Goal: Find specific page/section: Find specific page/section

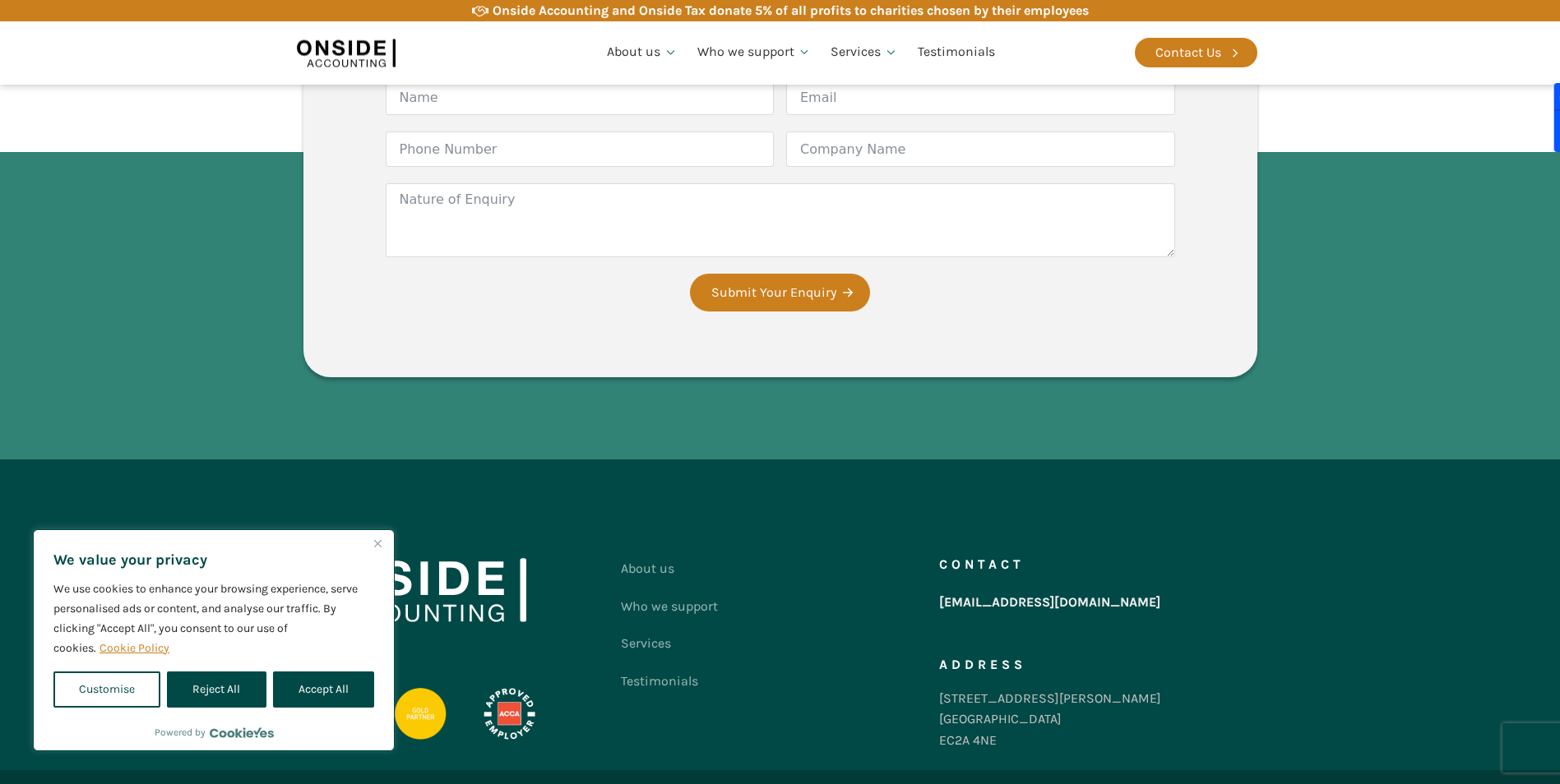
scroll to position [4223, 0]
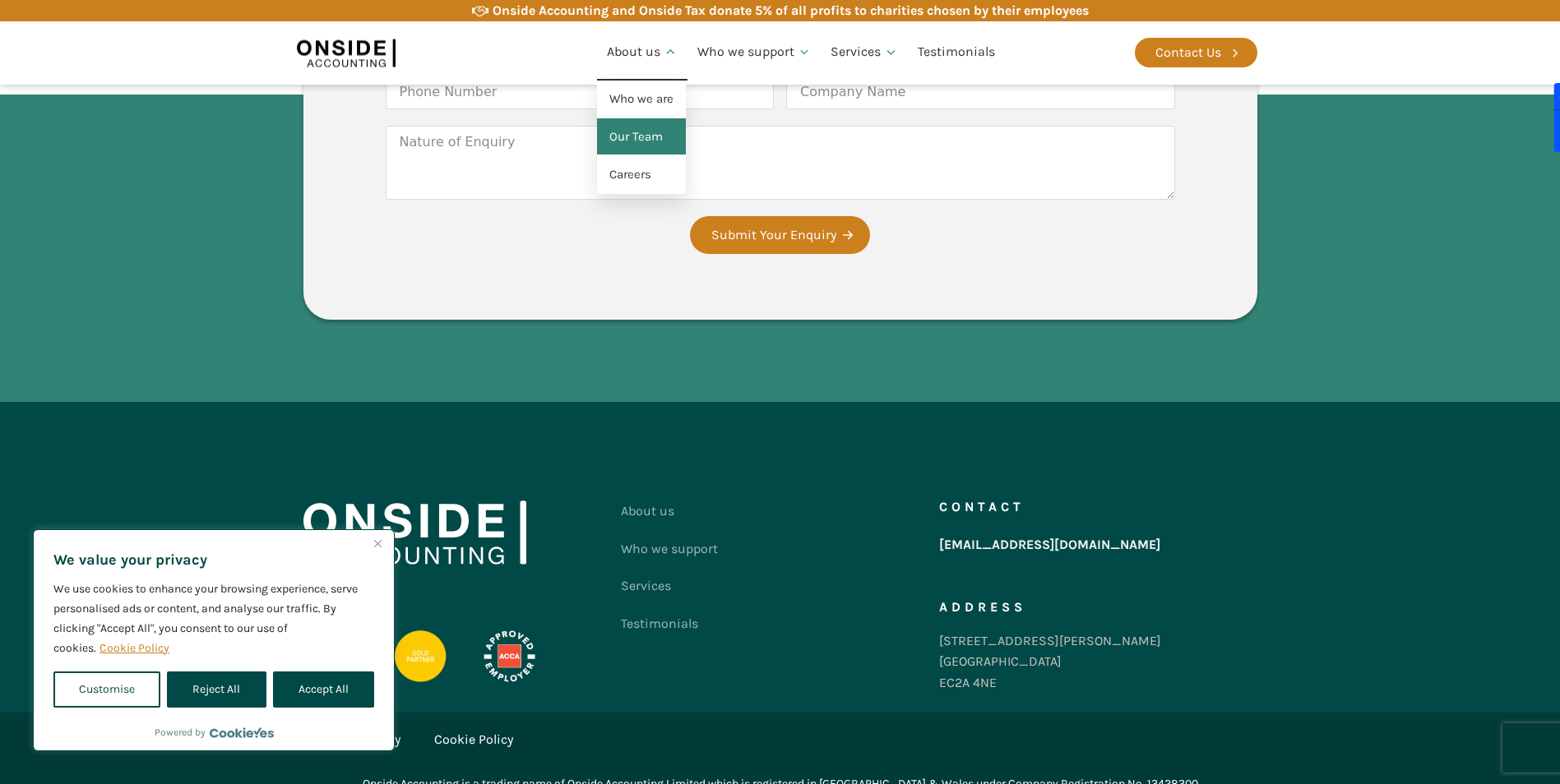
click at [625, 135] on link "Our Team" at bounding box center [642, 138] width 89 height 38
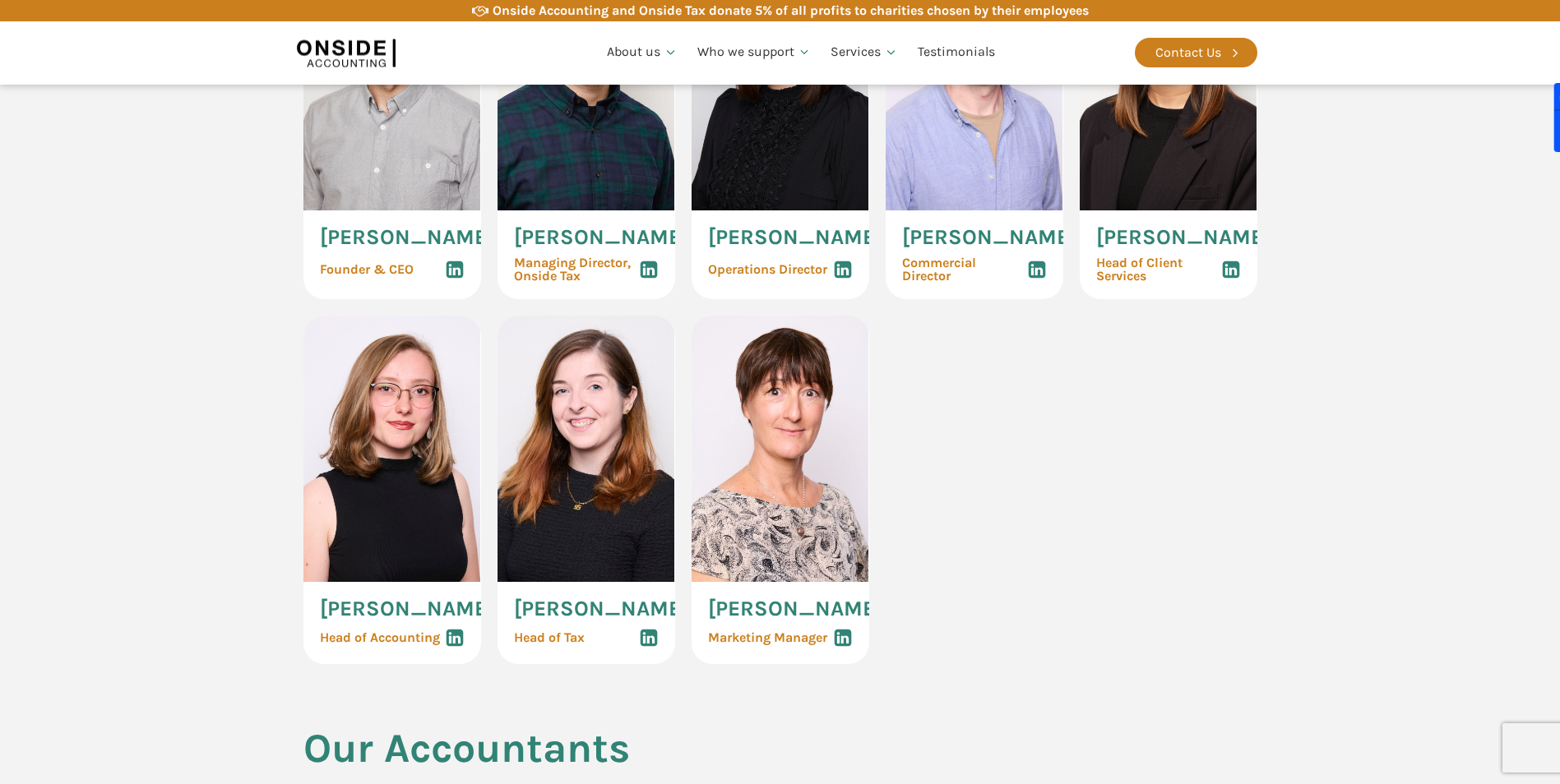
scroll to position [822, 0]
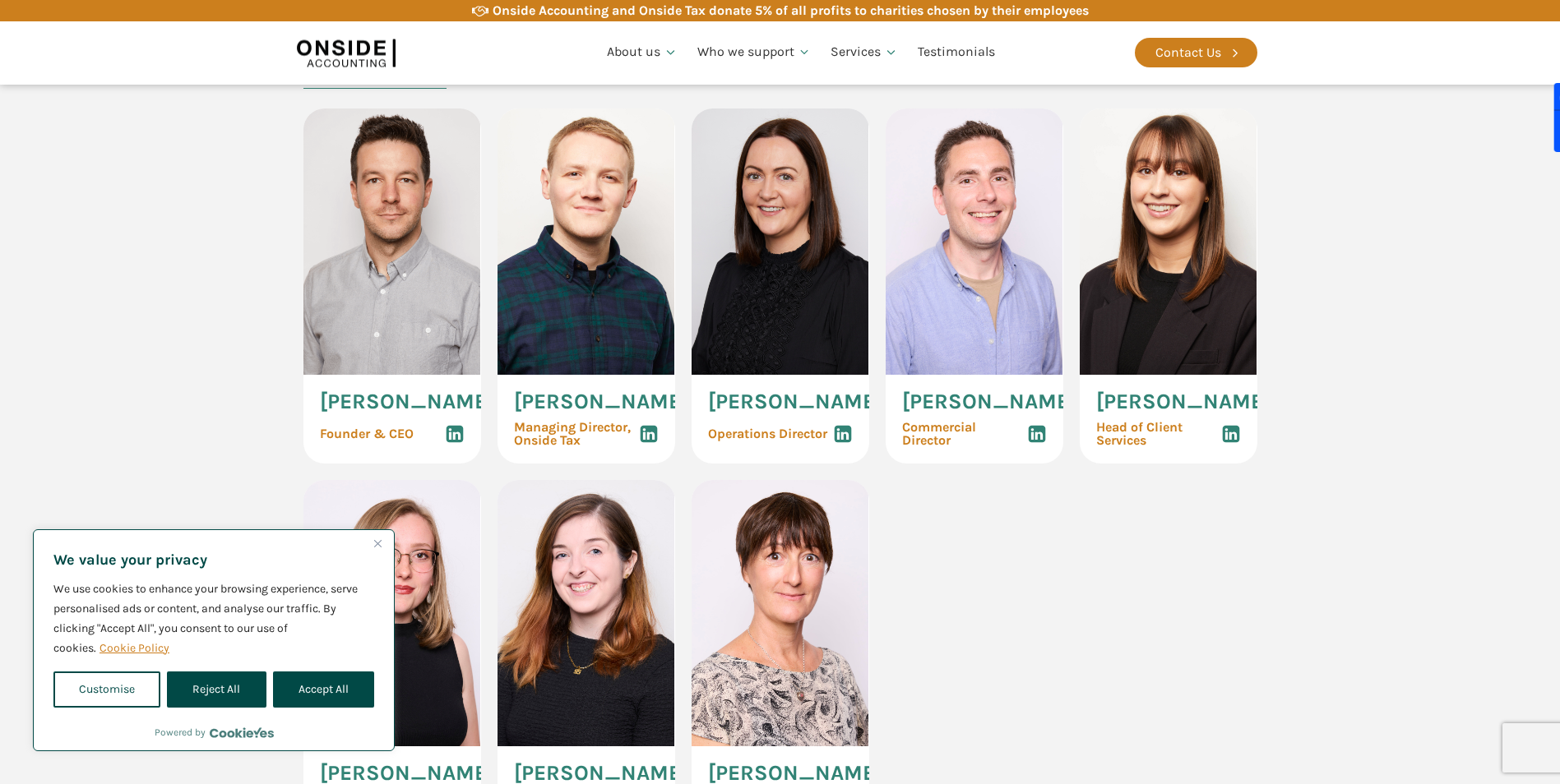
click at [303, 703] on button "Accept All" at bounding box center [324, 690] width 102 height 36
checkbox input "true"
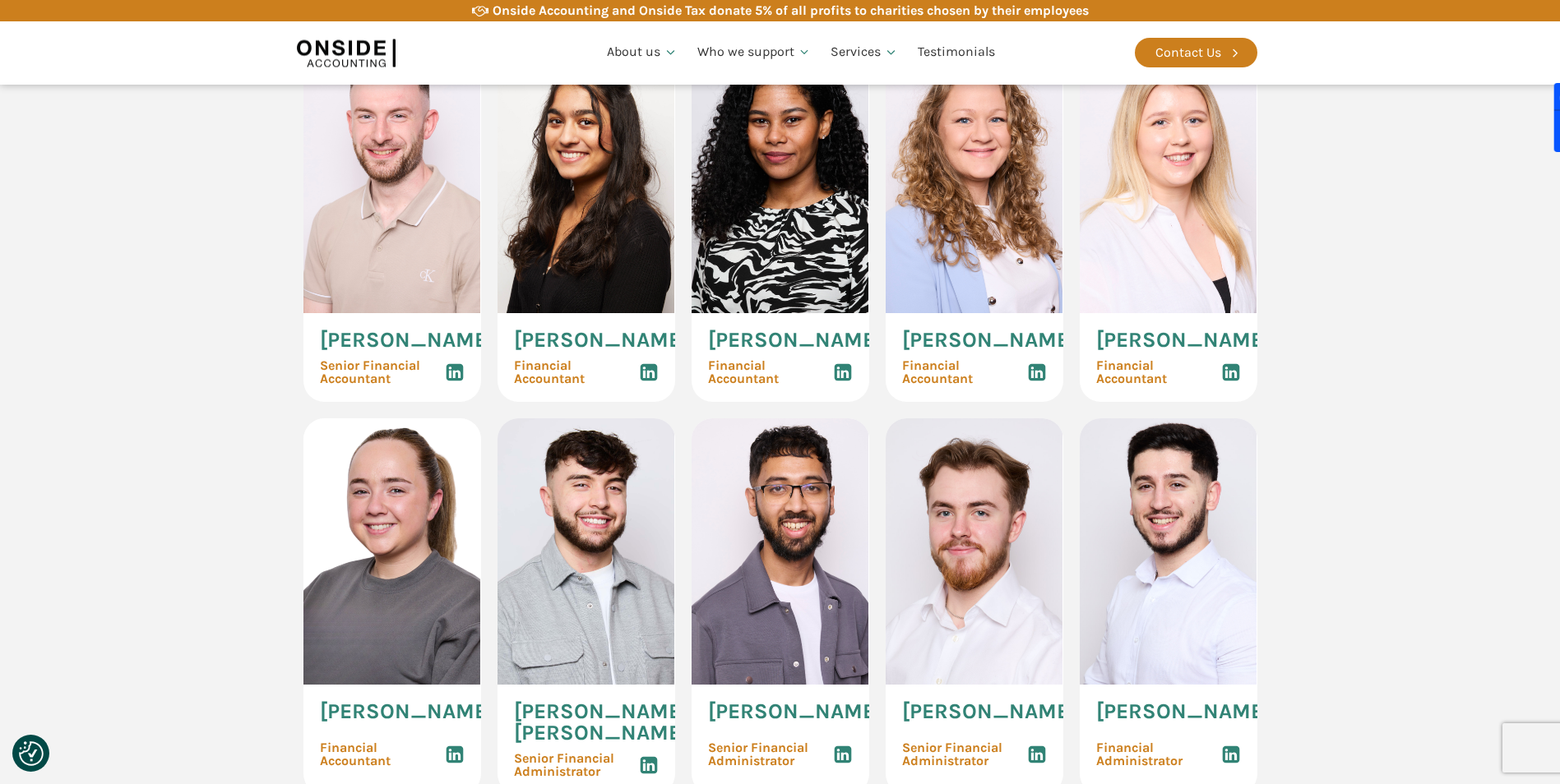
scroll to position [2219, 0]
